Goal: Communication & Community: Answer question/provide support

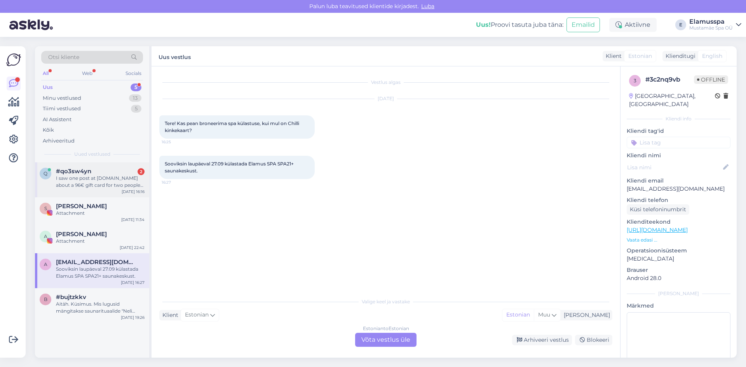
click at [108, 187] on div "I saw one post at [DOMAIN_NAME] about a 96€ gift card for two people… it says u…" at bounding box center [100, 182] width 89 height 14
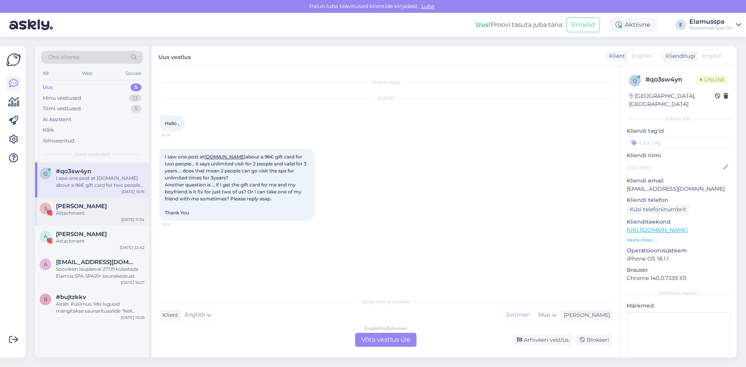
click at [107, 211] on div "Attachment" at bounding box center [100, 213] width 89 height 7
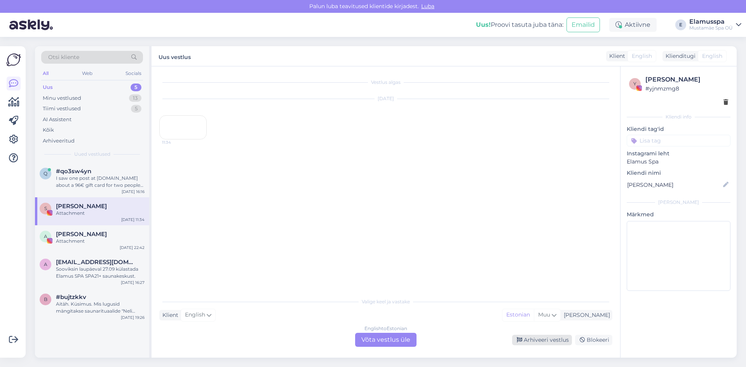
click at [546, 341] on div "Arhiveeri vestlus" at bounding box center [542, 340] width 60 height 10
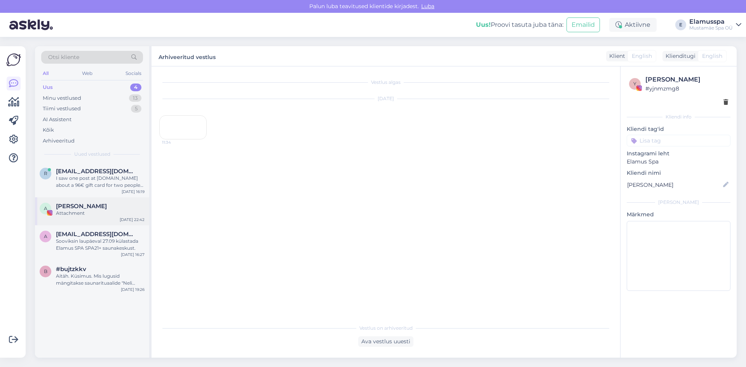
click at [109, 222] on div "A [PERSON_NAME] Attachment [DATE] 22:42" at bounding box center [92, 211] width 114 height 28
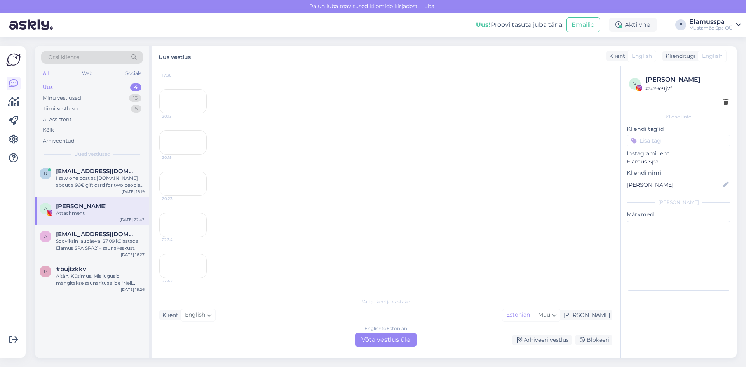
scroll to position [347, 0]
click at [552, 342] on div "Arhiveeri vestlus" at bounding box center [542, 340] width 60 height 10
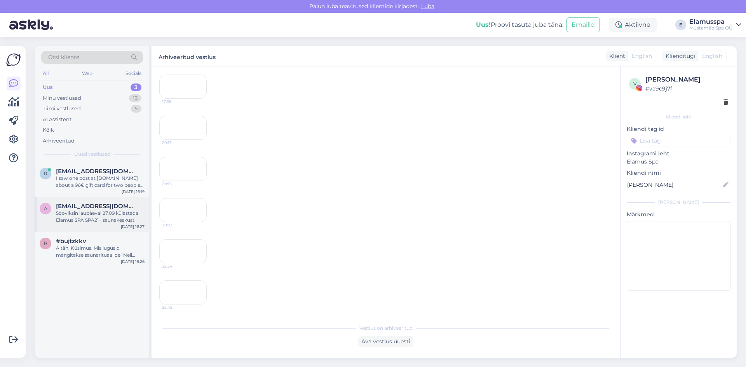
click at [122, 217] on div "Sooviksin laupäeval 27.09 külastada Elamus SPA SPA21+ saunakeskust." at bounding box center [100, 217] width 89 height 14
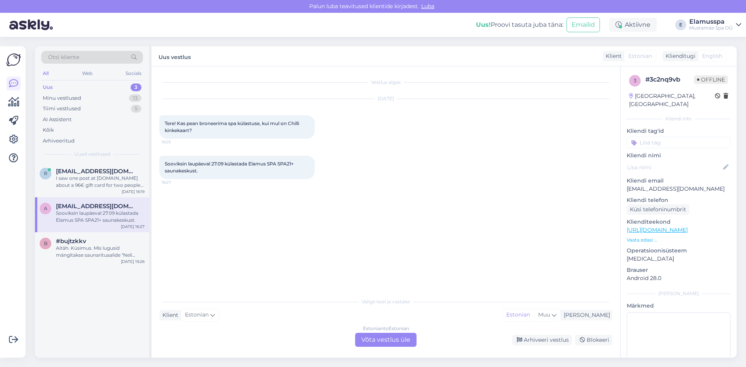
click at [385, 332] on div "Estonian to Estonian" at bounding box center [386, 328] width 46 height 7
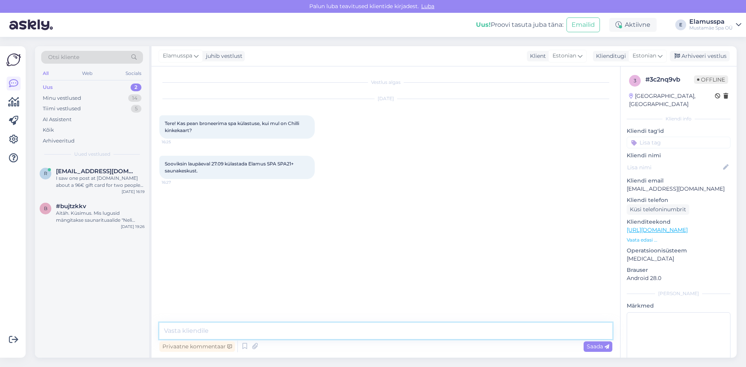
click at [357, 330] on textarea at bounding box center [385, 331] width 453 height 16
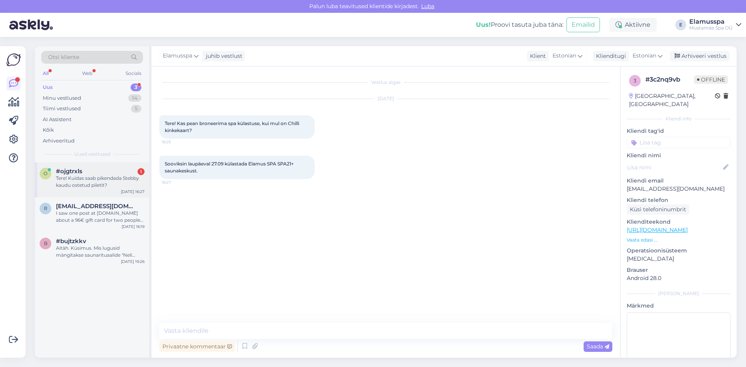
click at [115, 183] on div "Tere! Kuidas saab pikendada Stebby kaudu ostetud piletit?" at bounding box center [100, 182] width 89 height 14
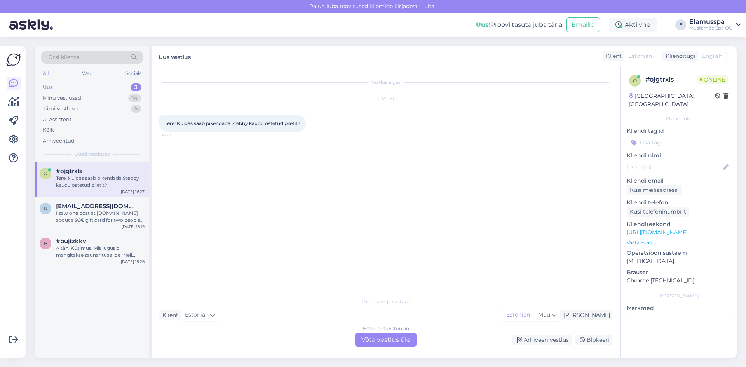
click at [375, 338] on div "Estonian to Estonian Võta vestlus üle" at bounding box center [385, 340] width 61 height 14
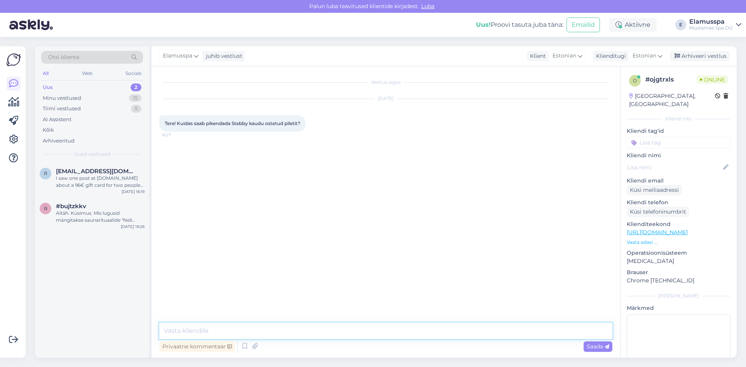
click at [375, 336] on textarea at bounding box center [385, 331] width 453 height 16
type textarea "Tere! läbi meie saab pikendada. Mis teie isikukood või pileti kood on?"
click at [600, 348] on span "Saada" at bounding box center [598, 346] width 23 height 7
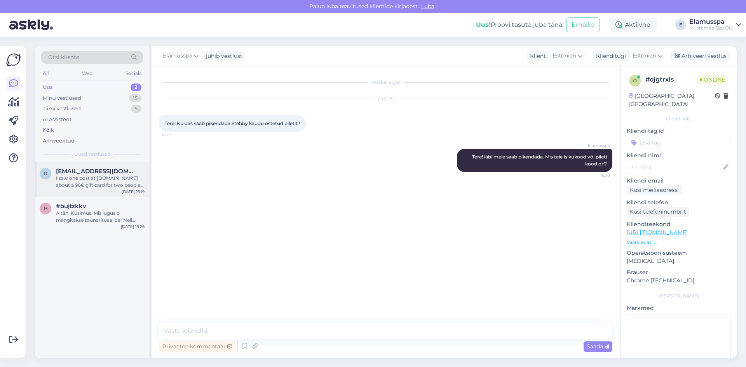
click at [69, 175] on div "I saw one post at [DOMAIN_NAME] about a 96€ gift card for two people… it says u…" at bounding box center [100, 182] width 89 height 14
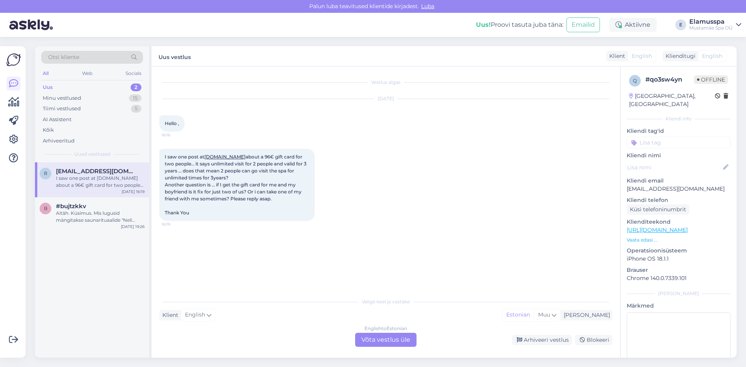
click at [367, 347] on div "Vestlus algas [DATE] Hello , 16:16 I saw one post at [DOMAIN_NAME] about a 96€ …" at bounding box center [386, 211] width 469 height 291
click at [367, 343] on div "English to Estonian Võta vestlus üle" at bounding box center [385, 340] width 61 height 14
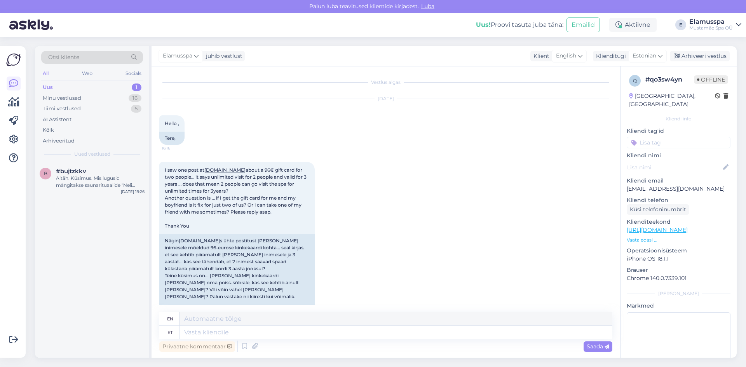
click at [237, 340] on div "Privaatne kommentaar Saada" at bounding box center [385, 346] width 453 height 15
click at [239, 333] on textarea at bounding box center [395, 332] width 433 height 13
type textarea "Tere!"
type textarea "Hello"
type textarea "Tere!"
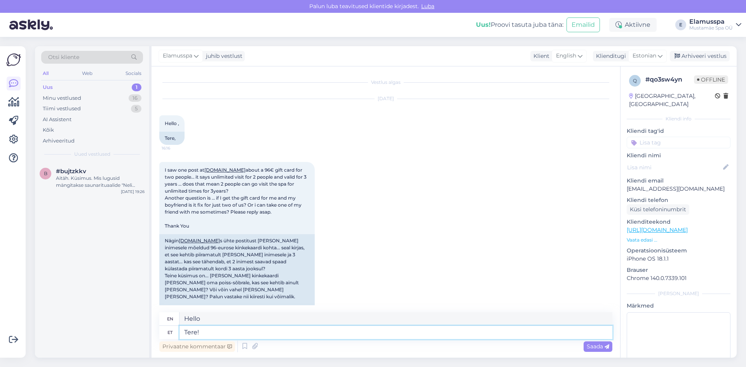
type textarea "Hello!"
type textarea "Tere! piiramatu"
type textarea "Hello! unlimited"
type textarea "Tere!"
type textarea "Hello!"
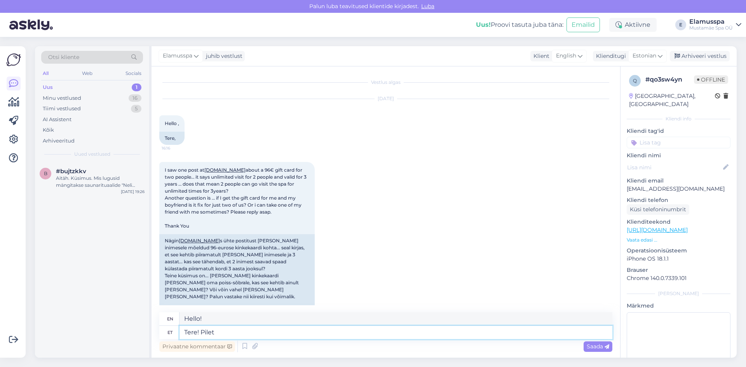
type textarea "Tere! Pilet k"
type textarea "Hello! Ticket"
type textarea "Tere! Pilet kehtib i"
type textarea "Hello! The ticket is valid."
type textarea "Tere! Pilet kehtib ikka"
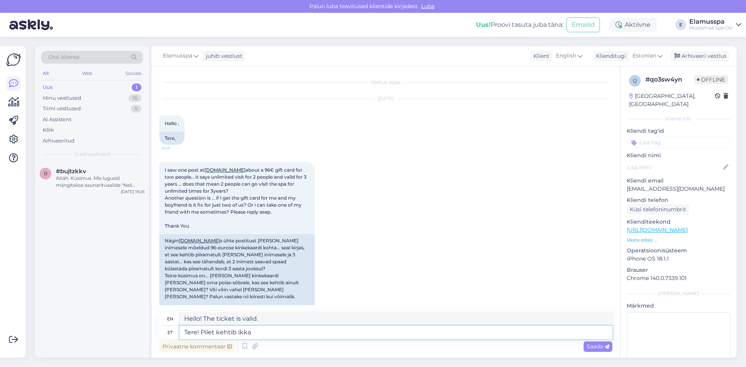
type textarea "Hello! The ticket is still valid."
type textarea "Tere! Pilet kehtib ikka üks ko"
type textarea "Hello! The ticket is still valid for one"
type textarea "Tere! Pilet kehtib ikka üks kord"
type textarea "Hello! The ticket is valid only once,"
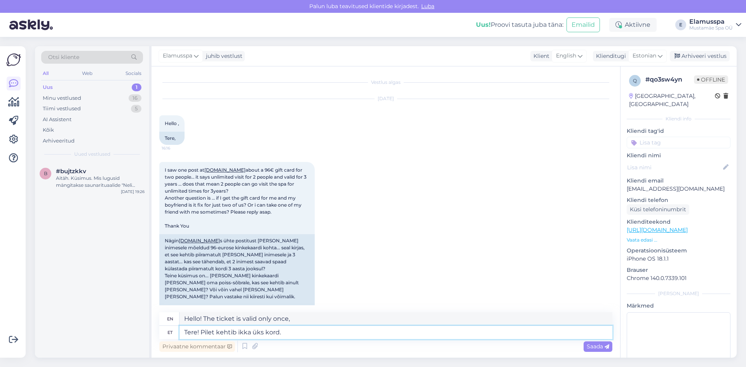
type textarea "Tere! Pilet kehtib ikka üks kord."
type textarea "Hello! The ticket is only valid once."
type textarea "Tere! Pilet kehtib ikka üks kord. Piiramatu t"
type textarea "Hello! The ticket is valid only once. Unlimited"
type textarea "Tere! Pilet kehtib ikka üks kord. Piiramatu tähendab aj"
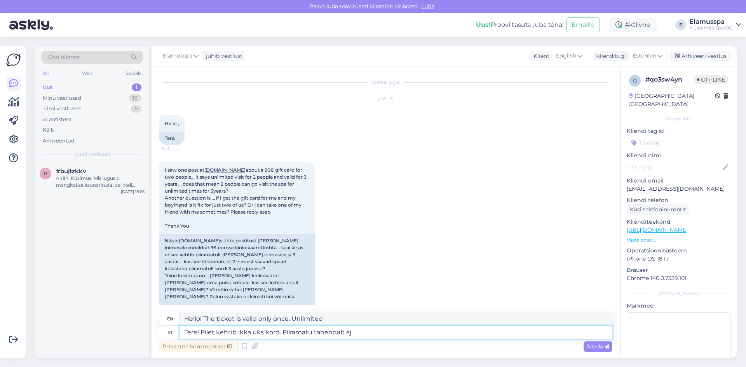
type textarea "Hello! The ticket is valid only once. Unlimited means"
type textarea "Tere! Pilet kehtib ikka üks kord. Piiramatu tähendab aja- e"
type textarea "Hello! The ticket is valid only once. Unlimited means time-"
type textarea "Tere! Pilet kehtib ikka üks kord. Piiramatu tähendab aja- et saate s"
type textarea "Hello! The ticket is valid only once. Unlimited means that you can"
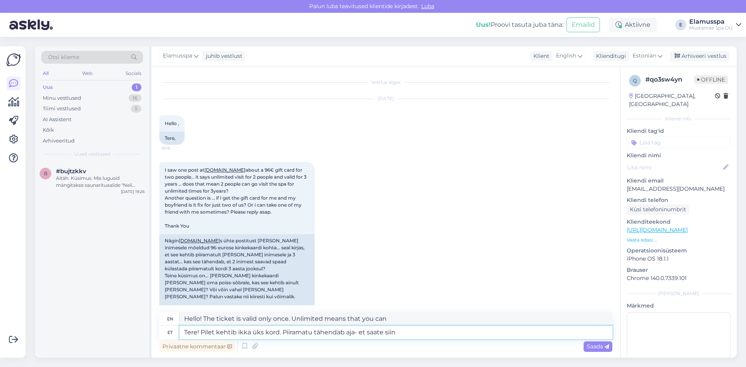
type textarea "Tere! Pilet kehtib ikka üks kord. Piiramatu tähendab aja- et saate siin"
type textarea "Hello! The ticket is valid only once. Unlimited means time- you can get it here"
type textarea "Tere! Pilet kehtib ikka üks kord. Piiramatu tähendab aja- et saate siin terve"
type textarea "Hello! The ticket is valid only once. Unlimited means that you can stay here fo…"
type textarea "Tere! Pilet kehtib ikka üks kord. Piiramatu tähendab aja- et saate siin terve p…"
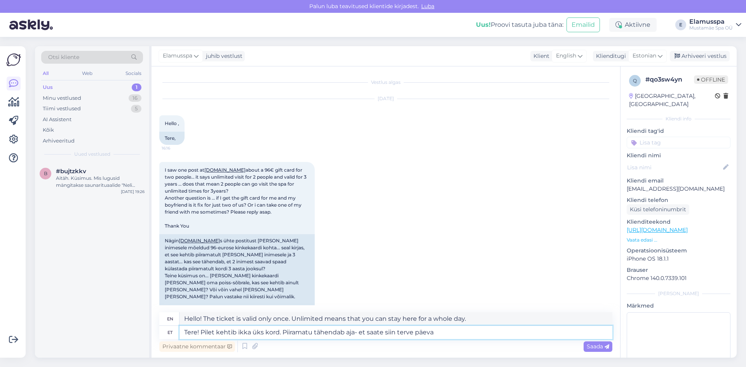
type textarea "Hello! The ticket is valid only once. Unlimited means you can stay here all day."
type textarea "Tere! Pilet kehtib ikka üks kord. Piiramatu tähendab aja- et saate siin terve p…"
click at [587, 344] on span "Saada" at bounding box center [598, 346] width 23 height 7
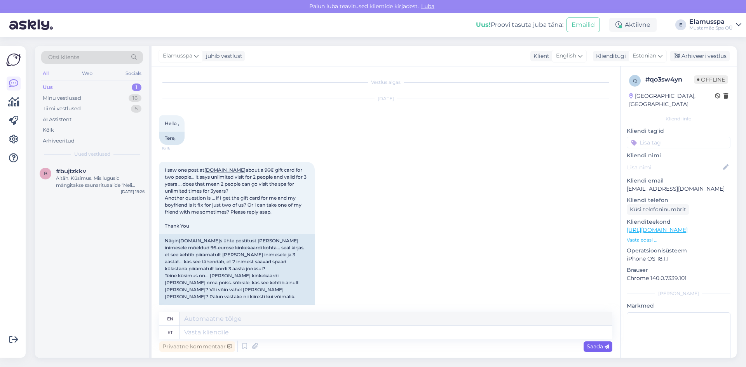
scroll to position [81, 0]
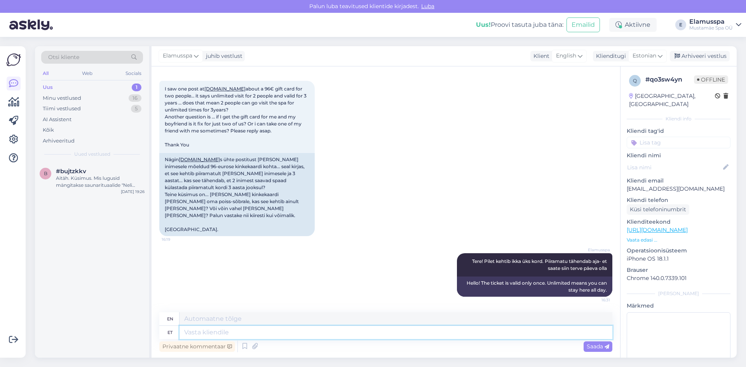
click at [559, 335] on textarea at bounding box center [395, 332] width 433 height 13
type textarea "Kinkekaarte s"
type textarea "Gift cards"
type textarea "Kinkekaarte saab k"
type textarea "Gift cards are available"
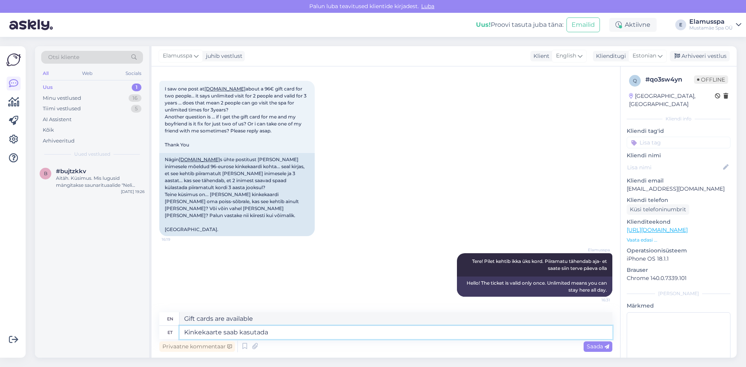
type textarea "Kinkekaarte saab kasutada"
type textarea "Gift cards can be used"
type textarea "Kinkekaarte saab kasutada ükskõik k"
type textarea "Gift cards can be used anytime"
type textarea "Kinkekaarte saab kasutada ükskõik kes, ke"
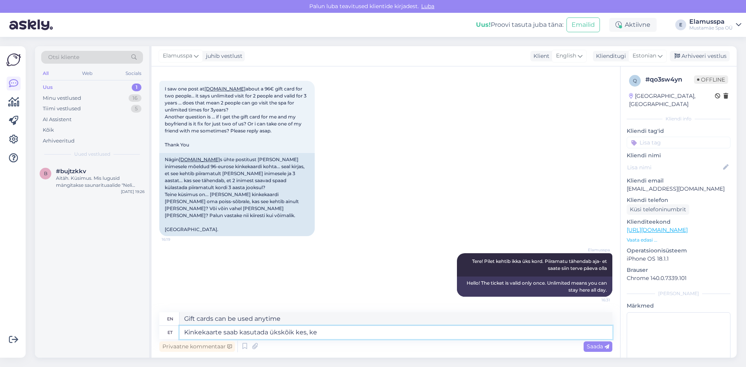
type textarea "Gift cards can be used by anyone,"
type textarea "Kinkekaarte saab kasutada ükskõik kes, kellel l"
type textarea "Gift cards can be used by anyone who has"
type textarea "Kinkekaarte saab kasutada ükskõik kes, kellel ligipääse s"
type textarea "Gift cards can be used by anyone with access"
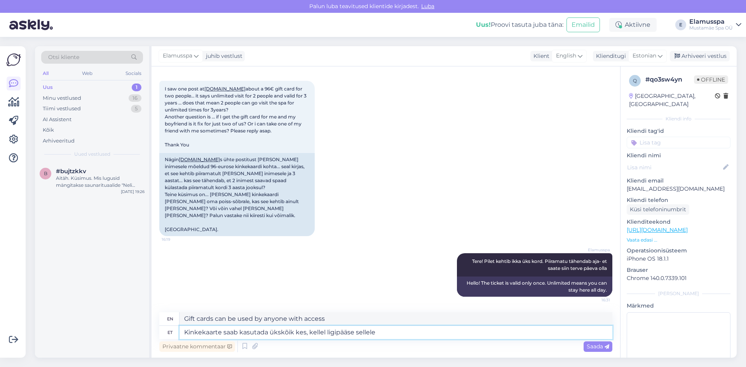
type textarea "Kinkekaarte saab kasutada ükskõik kes, kellel ligipääse sellele o"
type textarea "Gift cards can be used by anyone with access to them."
type textarea "Kinkekaarte saab kasutada ükskõik kes, kellel ligipääse sellele on"
type textarea "Gift cards can be used by anyone who has access to them."
type textarea "Kinkekaarte saab kasutada ükskõik kes, kellel ligipääse sellele on"
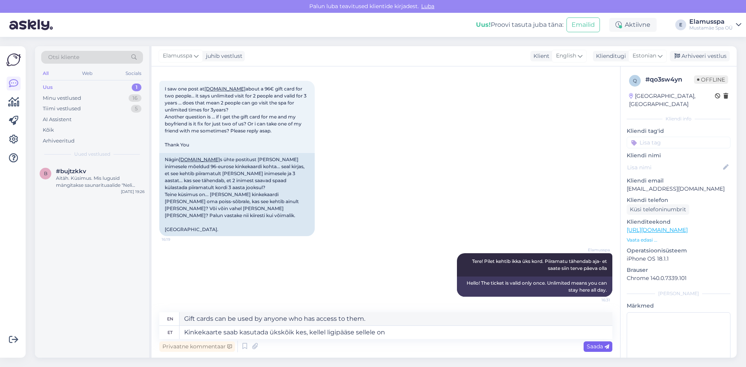
click at [593, 350] on div "Saada" at bounding box center [598, 347] width 29 height 10
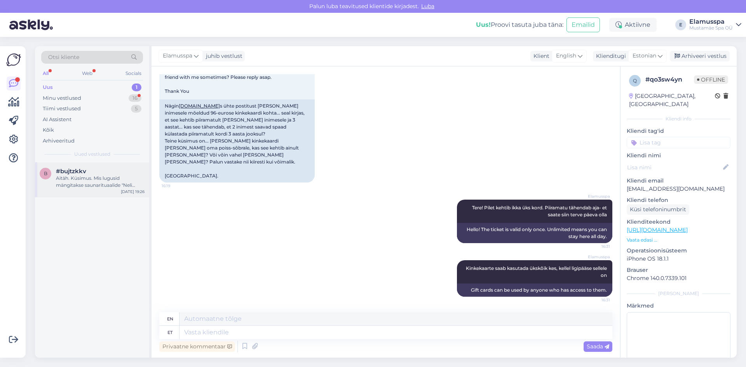
click at [110, 174] on div "#bujtzkkv" at bounding box center [100, 171] width 89 height 7
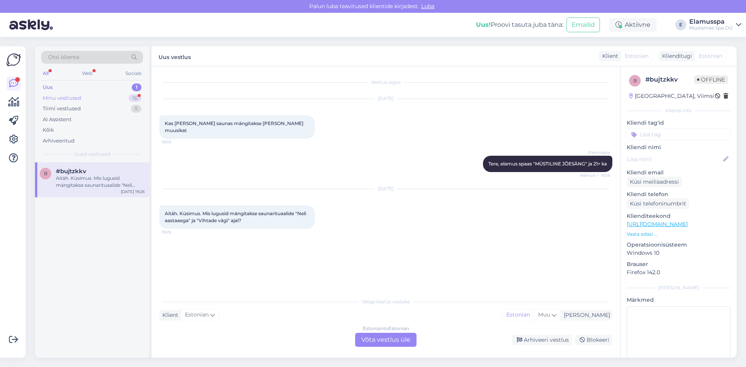
click at [105, 102] on div "Minu vestlused 16" at bounding box center [92, 98] width 102 height 11
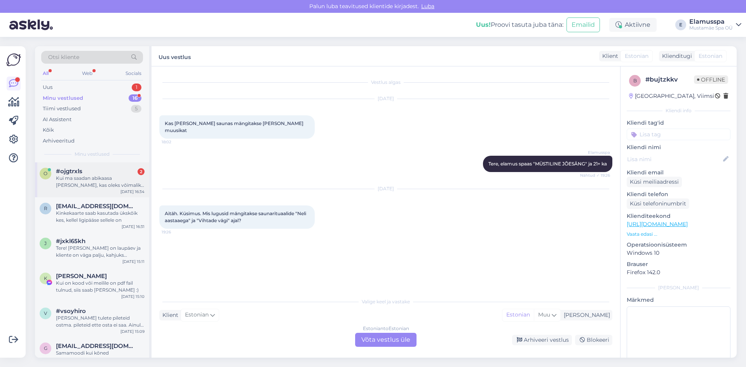
click at [111, 179] on div "Kui ma saadan abikaasa [PERSON_NAME], kas oleks võimalik tema oma ka pikem" at bounding box center [100, 182] width 89 height 14
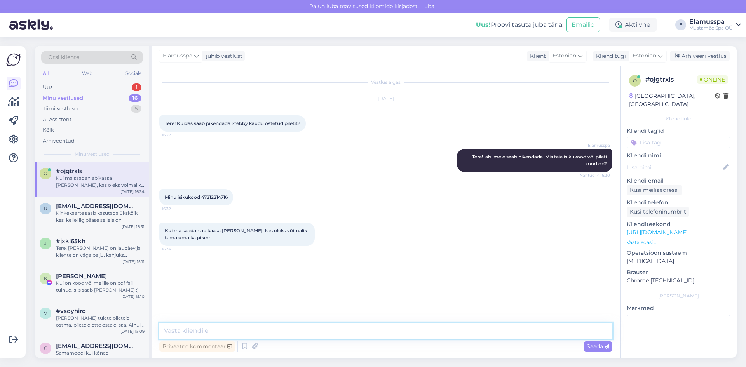
click at [259, 329] on textarea at bounding box center [385, 331] width 453 height 16
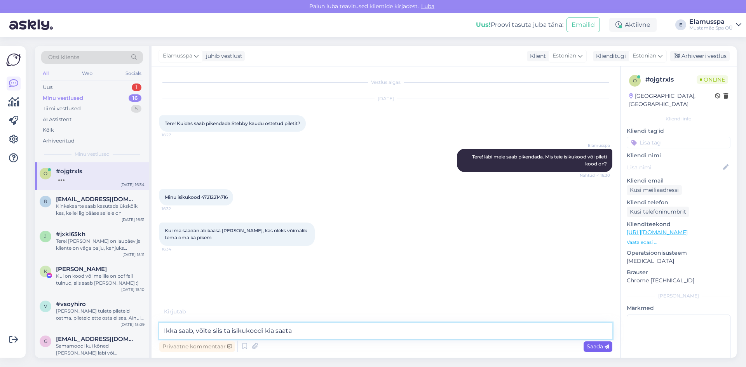
type textarea "Ikka saab, võite siis ta isikukoodi kia saata"
click at [604, 346] on span "Saada" at bounding box center [598, 346] width 23 height 7
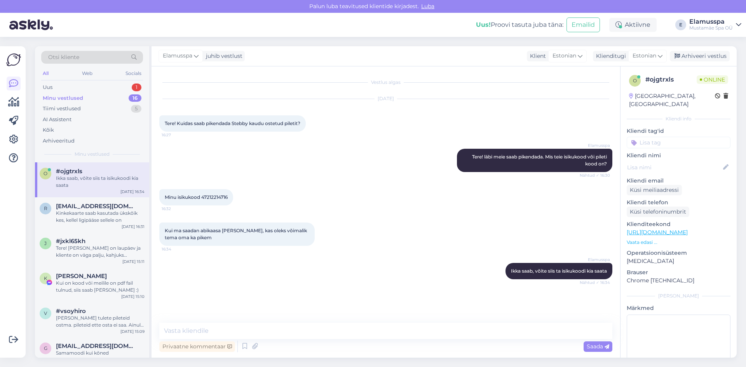
click at [221, 183] on div "Minu isikukood 47212214716 16:32" at bounding box center [385, 197] width 453 height 33
click at [222, 202] on div "Minu isikukood 47212214716 16:32" at bounding box center [196, 197] width 74 height 16
click at [222, 197] on span "Minu isikukood 47212214716" at bounding box center [196, 197] width 63 height 6
copy div "47212214716 16:32"
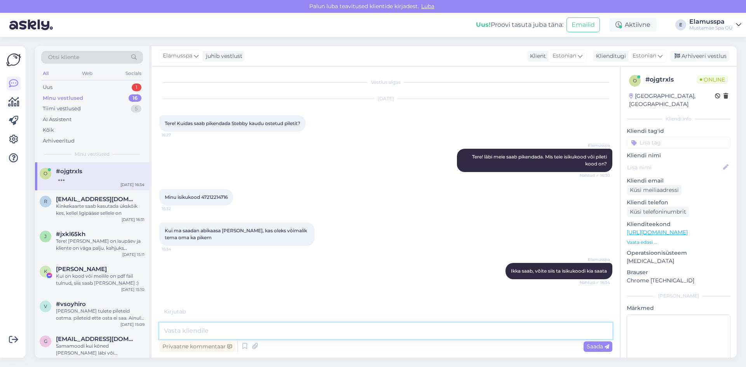
click at [328, 333] on textarea at bounding box center [385, 331] width 453 height 16
type textarea "T"
click at [120, 242] on div "Tere! [PERSON_NAME] on laupäev ja kliente on väga palju, kahjuks [PERSON_NAME] …" at bounding box center [100, 245] width 89 height 14
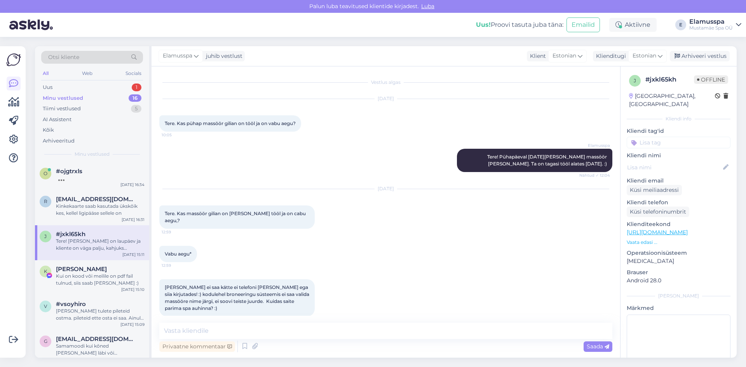
scroll to position [50, 0]
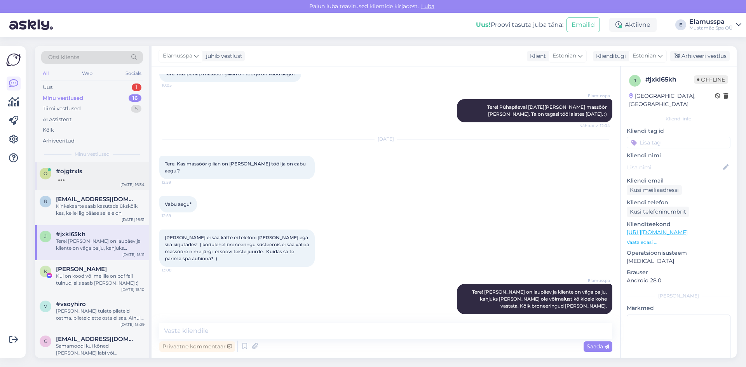
click at [120, 182] on div "o #ojgtrxls [DATE] 16:34" at bounding box center [92, 176] width 114 height 28
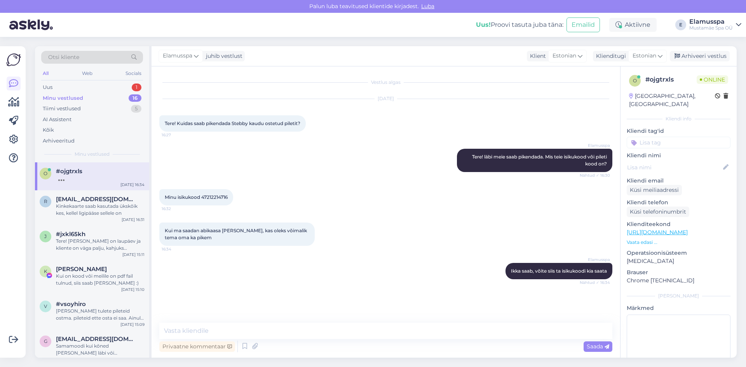
scroll to position [0, 0]
click at [59, 250] on div "Tere! [PERSON_NAME] on laupäev ja kliente on väga palju, kahjuks [PERSON_NAME] …" at bounding box center [100, 245] width 89 height 14
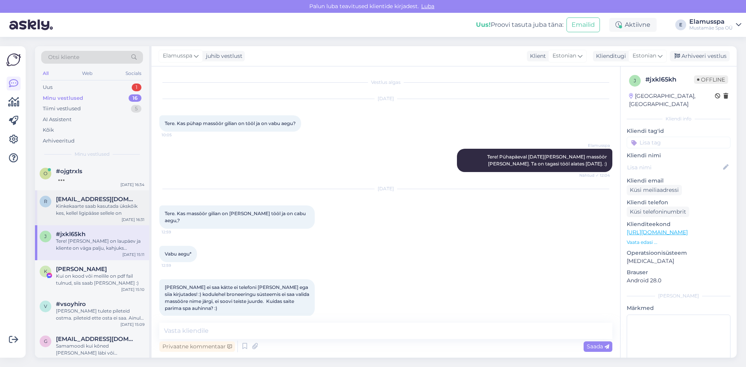
scroll to position [50, 0]
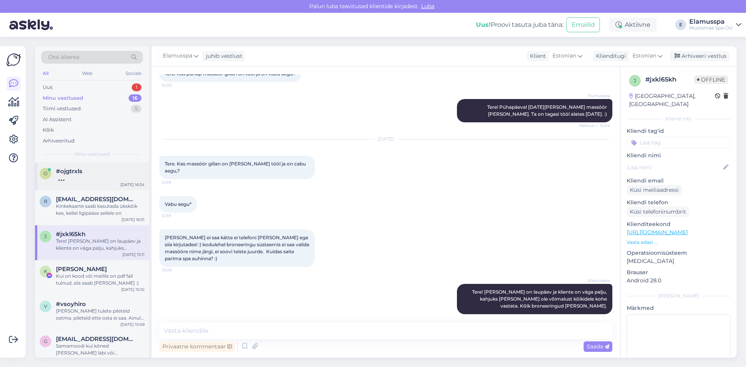
click at [96, 182] on div "o #ojgtrxls [DATE] 16:34" at bounding box center [92, 176] width 114 height 28
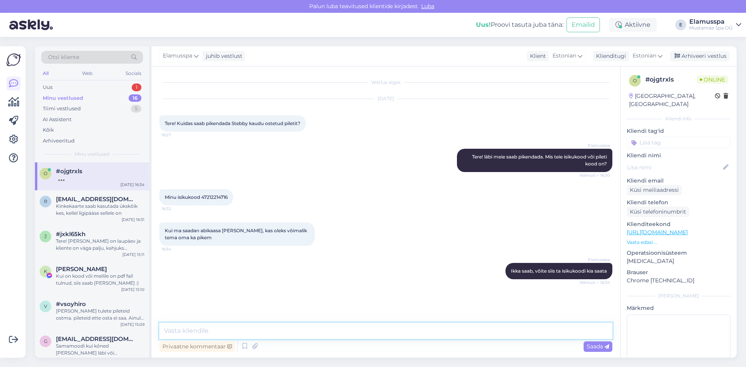
click at [273, 328] on textarea at bounding box center [385, 331] width 453 height 16
click at [84, 217] on div "r [EMAIL_ADDRESS][DOMAIN_NAME] Kinkekaarte saab kasutada ükskõik kes, kellel li…" at bounding box center [92, 207] width 114 height 35
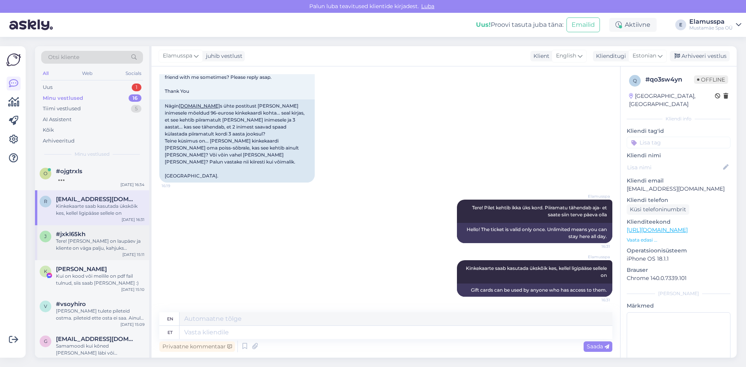
click at [83, 241] on div "Tere! [PERSON_NAME] on laupäev ja kliente on väga palju, kahjuks [PERSON_NAME] …" at bounding box center [100, 245] width 89 height 14
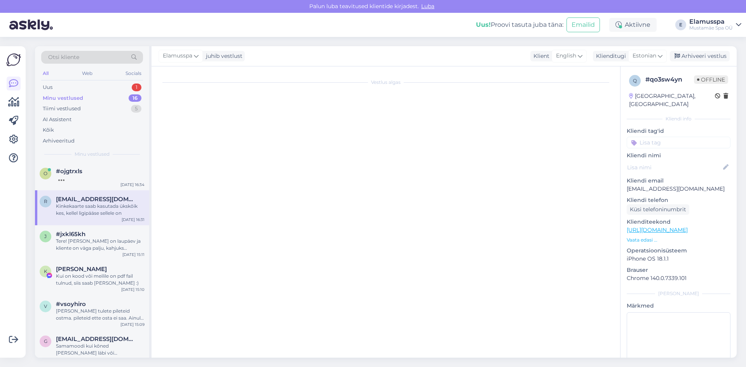
scroll to position [50, 0]
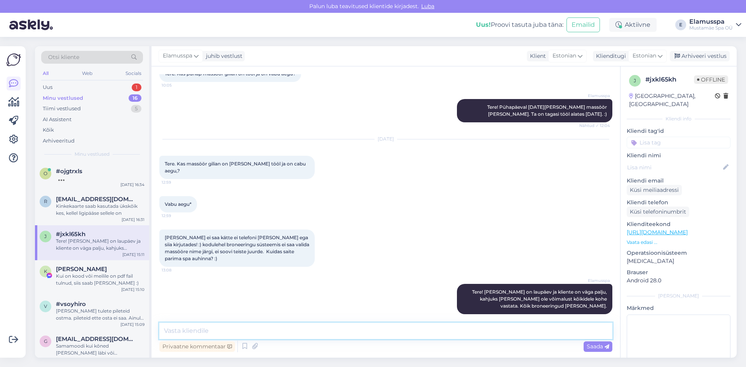
click at [339, 337] on textarea at bounding box center [385, 331] width 453 height 16
type textarea "Teie massööri ei ole tööl ka. Järgmine ta tööpäev neljapäeval. Kuidas teile nel…"
click at [592, 349] on span "Saada" at bounding box center [598, 346] width 23 height 7
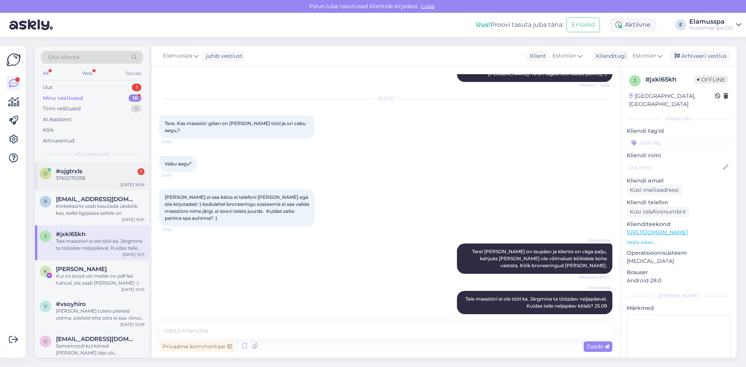
click at [105, 188] on div "o #ojgtrxls 1 37612270338 [DATE] 16:34" at bounding box center [92, 176] width 114 height 28
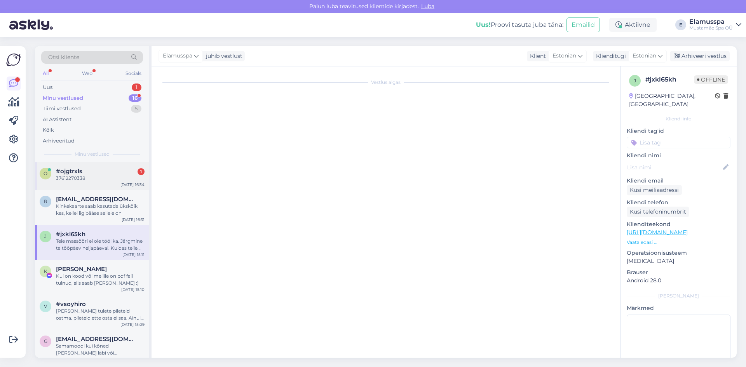
scroll to position [5, 0]
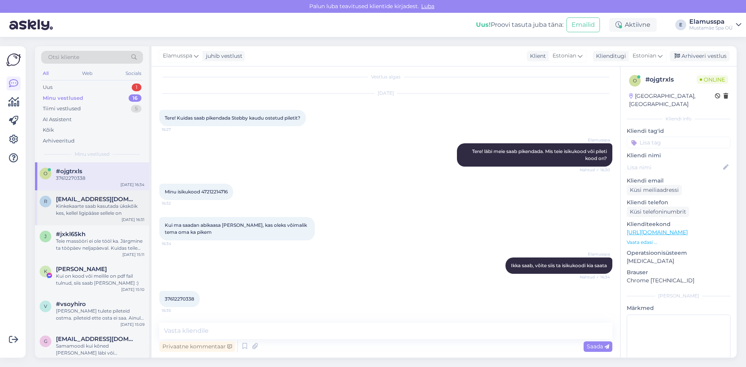
click at [103, 209] on div "Kinkekaarte saab kasutada ükskõik kes, kellel ligipääse sellele on" at bounding box center [100, 210] width 89 height 14
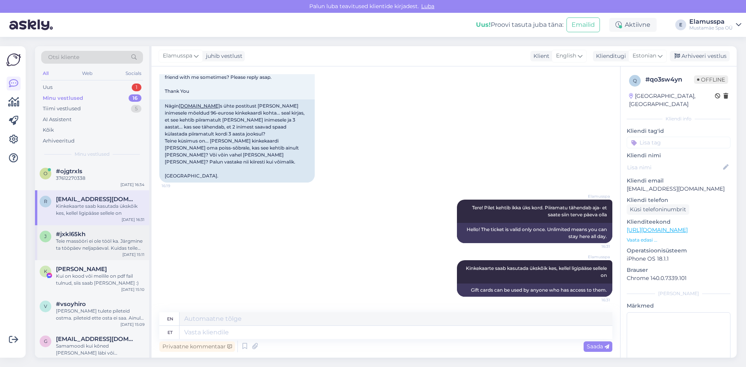
click at [98, 249] on div "Teie massööri ei ole tööl ka. Järgmine ta tööpäev neljapäeval. Kuidas teile nel…" at bounding box center [100, 245] width 89 height 14
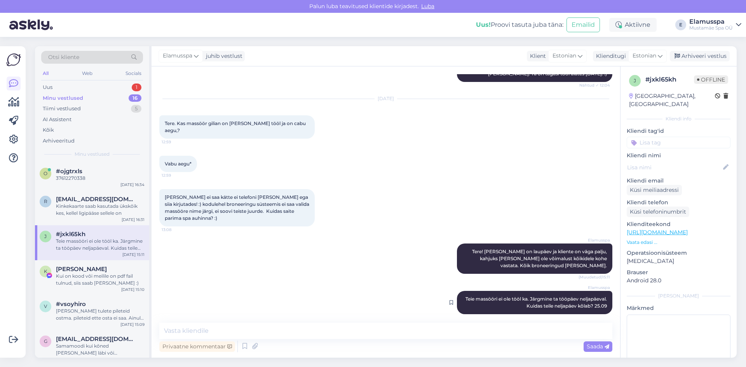
click at [584, 301] on span "Teie massööri ei ole tööl ka. Järgmine ta tööpäev neljapäeval. Kuidas teile nel…" at bounding box center [536, 302] width 143 height 13
click at [450, 300] on icon at bounding box center [451, 302] width 3 height 5
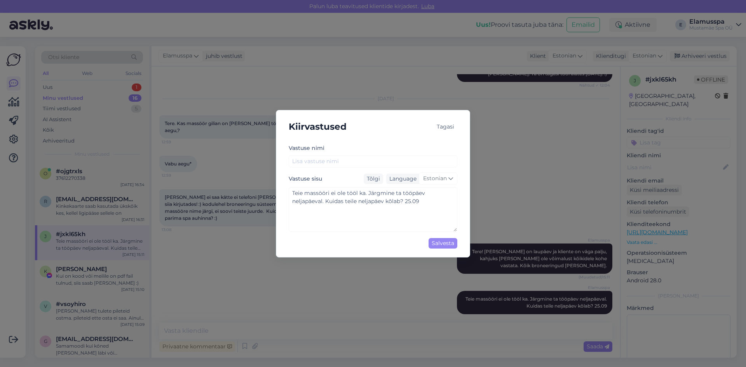
click at [443, 273] on div "Kiirvastused Tagasi [PERSON_NAME] nimi Vastuse sisu Tõlgi Language Estonian Tei…" at bounding box center [373, 183] width 746 height 367
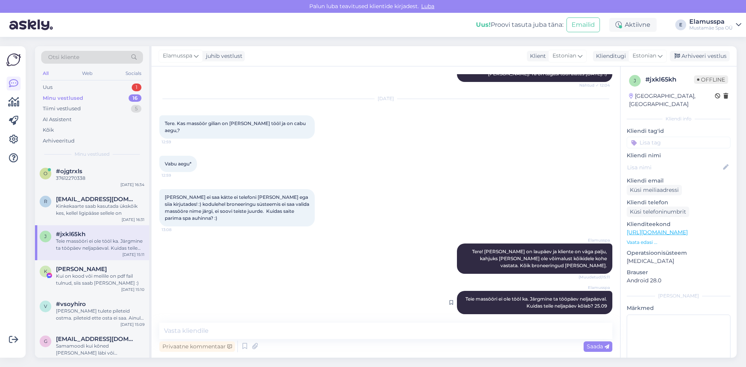
click at [491, 291] on div "Elamusspa Teie massööri ei ole tööl ka. Järgmine ta tööpäev neljapäeval. Kuidas…" at bounding box center [534, 302] width 155 height 23
click at [450, 300] on icon at bounding box center [451, 302] width 3 height 5
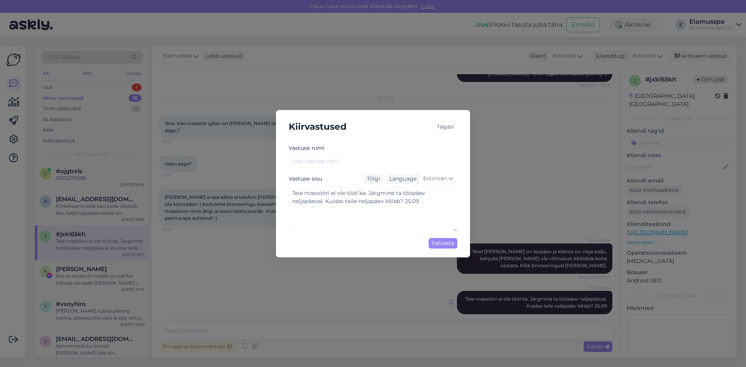
click at [446, 293] on div "Kiirvastused Tagasi [PERSON_NAME] nimi Vastuse sisu Tõlgi Language Estonian Tei…" at bounding box center [373, 183] width 746 height 367
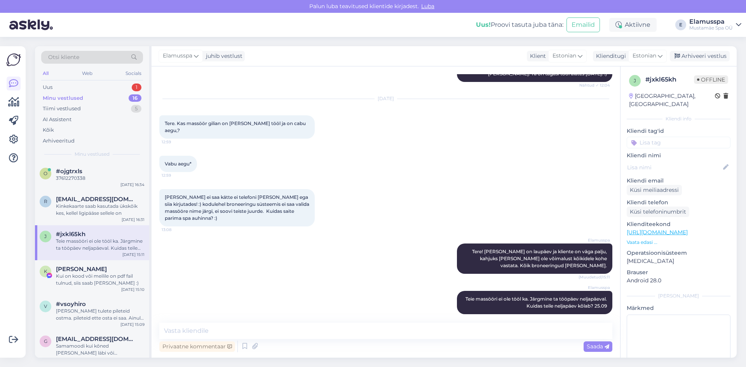
click at [395, 341] on div "Privaatne kommentaar Saada" at bounding box center [385, 346] width 453 height 15
click at [399, 337] on textarea at bounding box center [385, 331] width 453 height 16
click at [261, 331] on textarea "Vabandust, vale päev- Homme on ta tööl" at bounding box center [385, 331] width 453 height 16
click at [267, 332] on textarea "Vabandust, vale päev- Homme on ta tööl" at bounding box center [385, 331] width 453 height 16
click at [234, 331] on textarea "Vabandust, vale päev- Homme on ta tööl" at bounding box center [385, 331] width 453 height 16
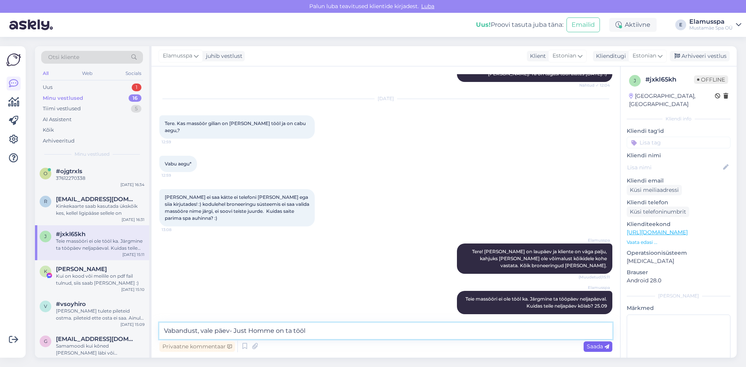
type textarea "Vabandust, vale päev- Just Homme on ta tööl"
click at [599, 343] on span "Saada" at bounding box center [598, 346] width 23 height 7
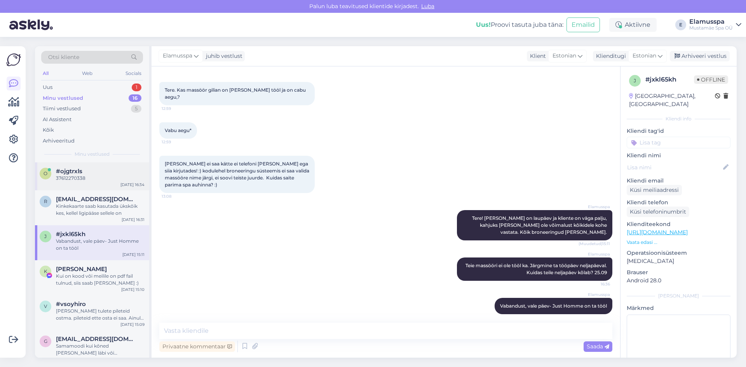
click at [117, 185] on div "o #ojgtrxls 37612270338 [DATE] 16:34" at bounding box center [92, 176] width 114 height 28
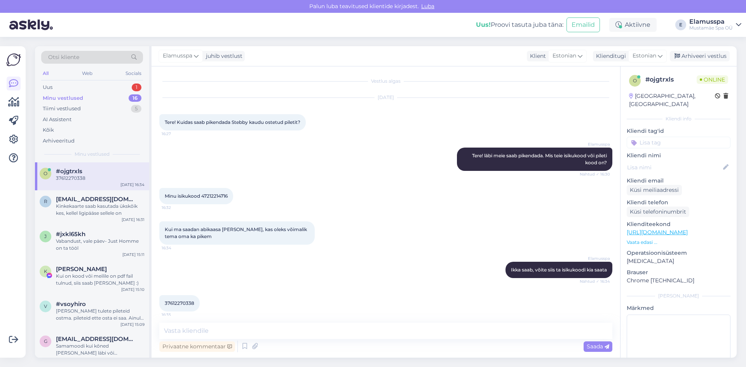
scroll to position [0, 0]
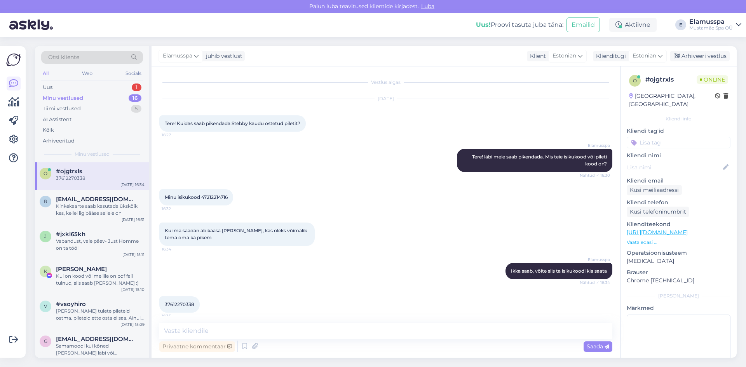
click at [182, 308] on div "37612270338 16:35" at bounding box center [179, 304] width 40 height 16
drag, startPoint x: 179, startPoint y: 297, endPoint x: 179, endPoint y: 303, distance: 5.8
click at [179, 297] on div "37612270338 16:35" at bounding box center [179, 304] width 40 height 16
click at [179, 303] on span "37612270338" at bounding box center [180, 304] width 30 height 6
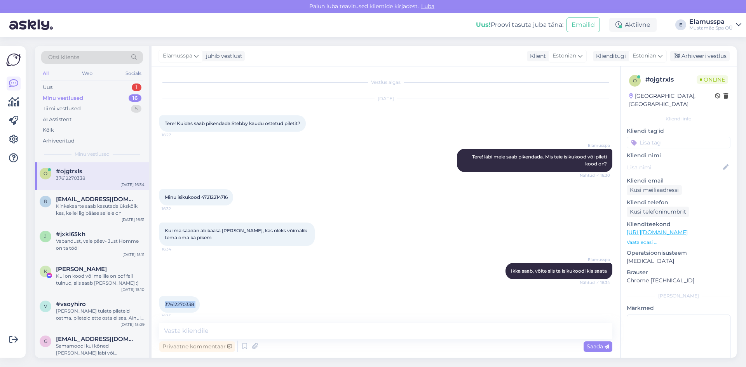
copy div "37612270338 16:35"
click at [334, 329] on textarea at bounding box center [385, 331] width 453 height 16
type textarea "N"
type textarea "Mõlemad piletid pikendatud 30ks päevaks :)"
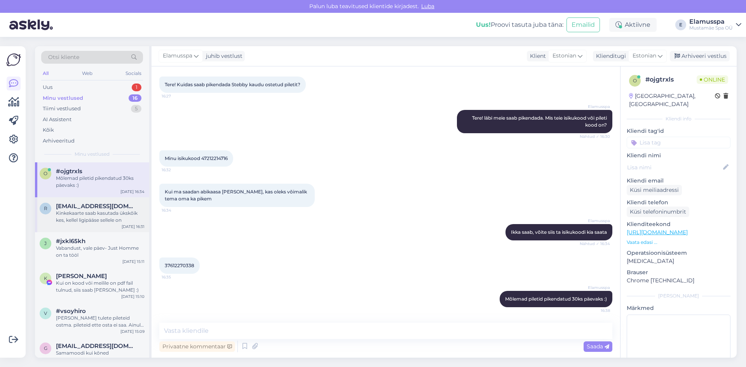
click at [101, 225] on div "r [EMAIL_ADDRESS][DOMAIN_NAME] Kinkekaarte saab kasutada ükskõik kes, kellel li…" at bounding box center [92, 214] width 114 height 35
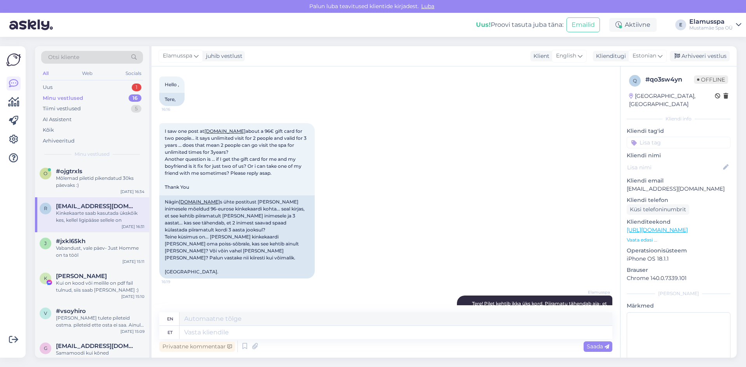
scroll to position [135, 0]
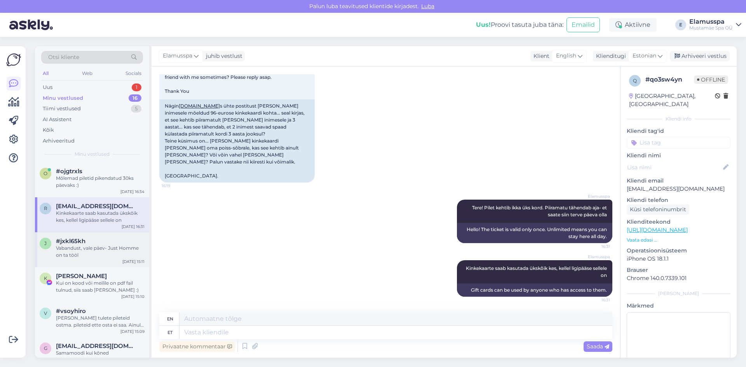
click at [94, 265] on div "j #jxkl65kh Vabandust, vale päev- Just Homme on ta tööl [DATE] 15:11" at bounding box center [92, 249] width 114 height 35
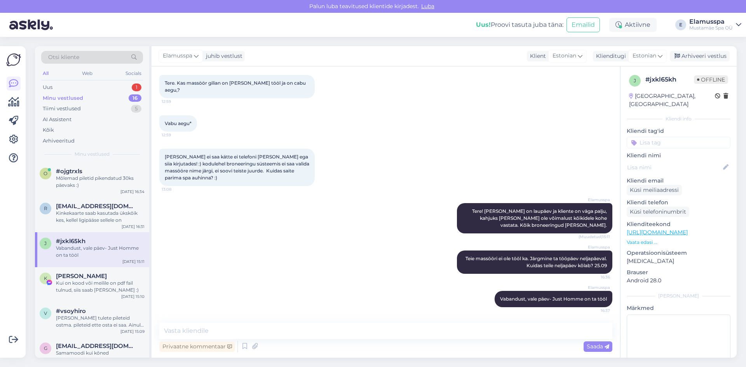
scroll to position [124, 0]
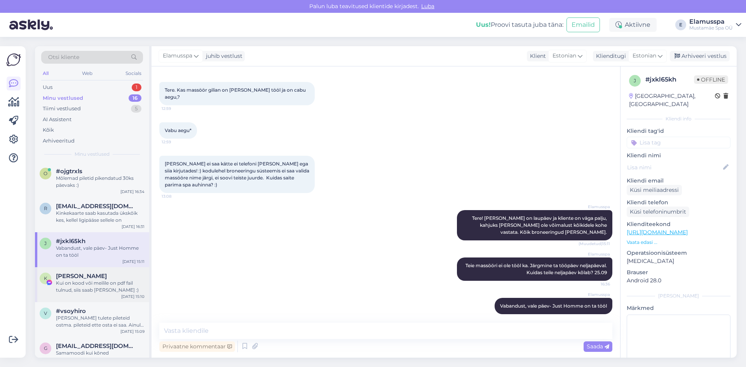
click at [106, 271] on div "K Kaie Koit Kui on kood või meilile on pdf fail tulnud, siis saab [PERSON_NAME]…" at bounding box center [92, 284] width 114 height 35
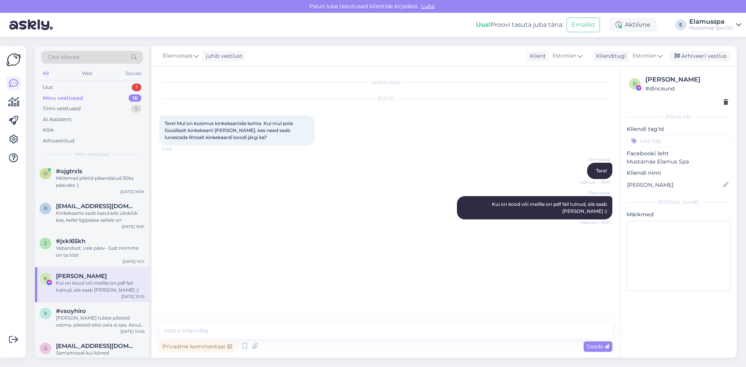
scroll to position [0, 0]
click at [100, 313] on div "#vsoyhiro" at bounding box center [100, 311] width 89 height 7
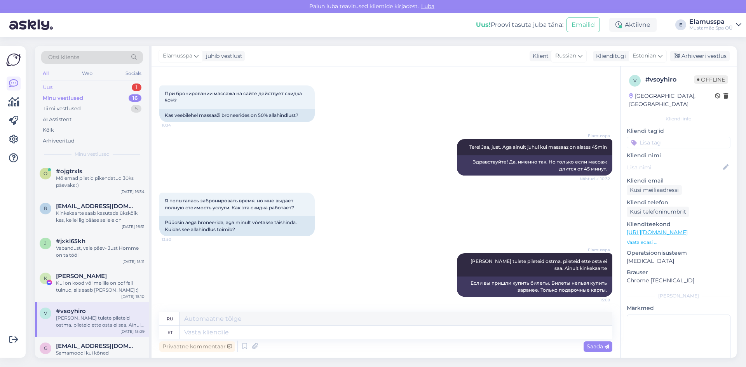
click at [109, 88] on div "Uus 1" at bounding box center [92, 87] width 102 height 11
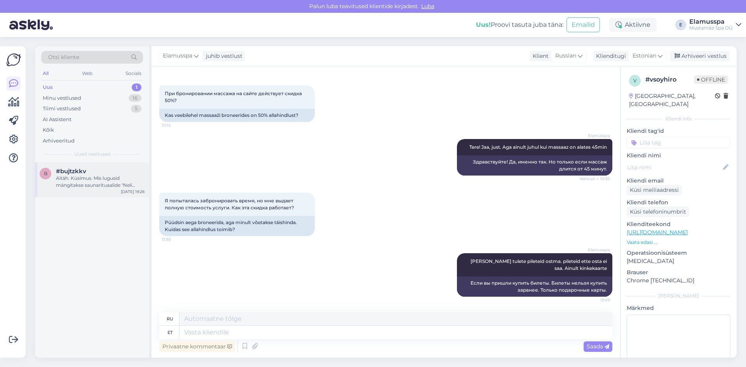
click at [106, 183] on div "Aitäh. Küsimus. Mis lugusid mängitakse saunarituaalide "Neli aastaaega" ja "Vih…" at bounding box center [100, 182] width 89 height 14
